Goal: Task Accomplishment & Management: Manage account settings

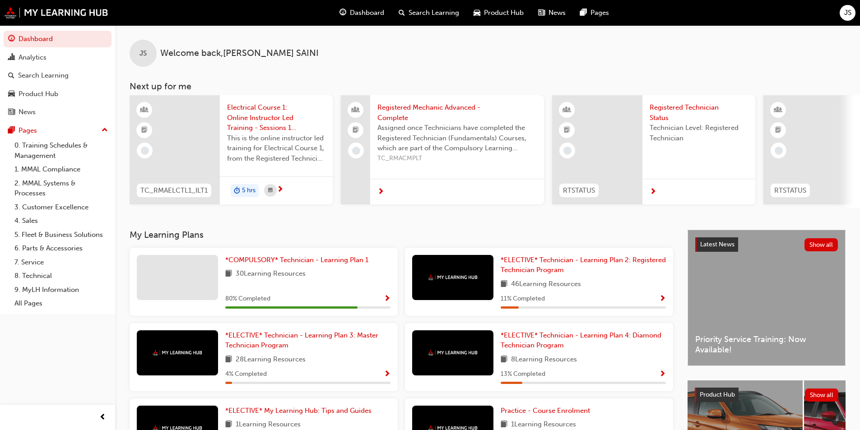
click at [841, 15] on div "JS" at bounding box center [847, 13] width 16 height 16
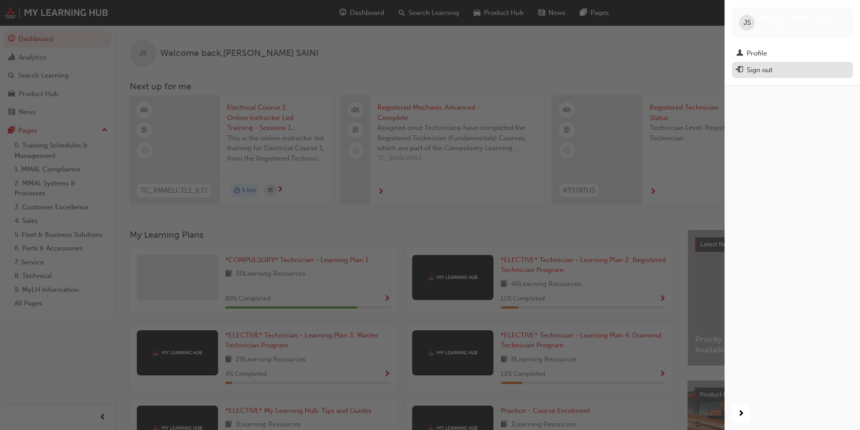
click at [755, 72] on div "Sign out" at bounding box center [759, 70] width 26 height 10
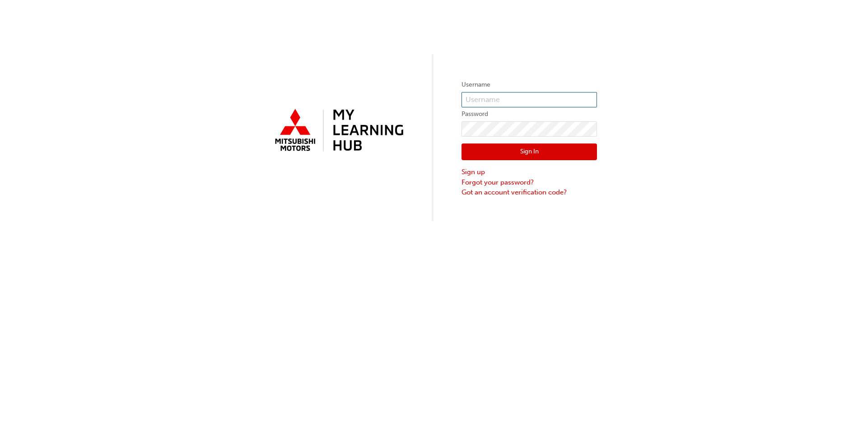
type input "0005930050"
click at [528, 92] on form "Username 0005930050 Password Sign In Sign up Forgot your password? Got an accou…" at bounding box center [528, 138] width 135 height 118
click at [538, 100] on input "0005930050" at bounding box center [528, 99] width 135 height 15
click at [538, 153] on button "Sign In" at bounding box center [528, 152] width 135 height 17
